Goal: Information Seeking & Learning: Find specific fact

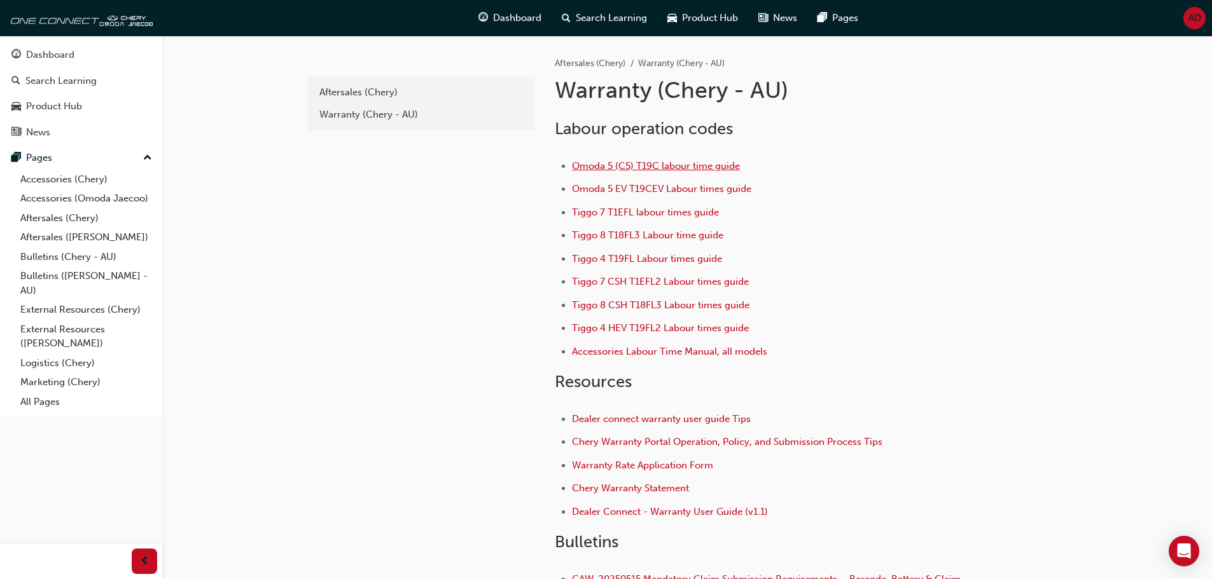
click at [683, 163] on span "Omoda 5 (C5) T19C labour time guide" at bounding box center [656, 165] width 168 height 11
click at [650, 189] on span "Omoda 5 EV T19CEV Labour times guide" at bounding box center [661, 188] width 179 height 11
click at [649, 166] on span "Omoda 5 (C5) T19C labour time guide" at bounding box center [656, 165] width 168 height 11
